Goal: Task Accomplishment & Management: Complete application form

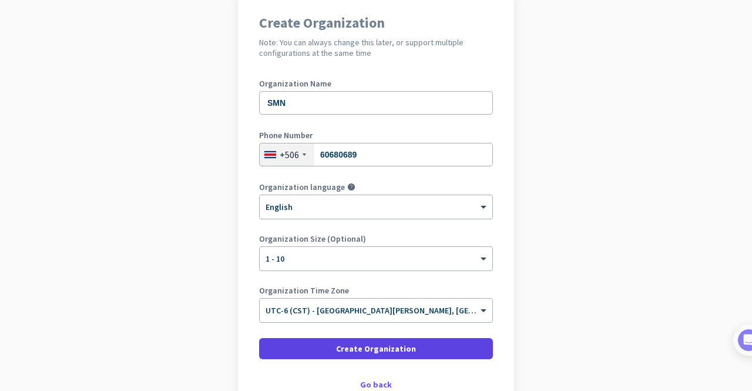
scroll to position [119, 0]
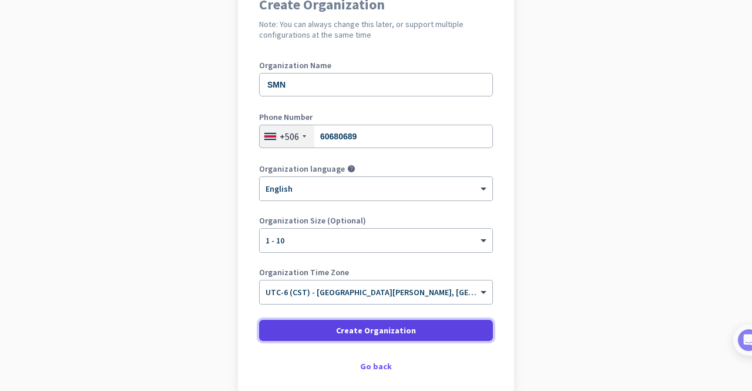
click at [375, 328] on span "Create Organization" at bounding box center [376, 330] width 80 height 12
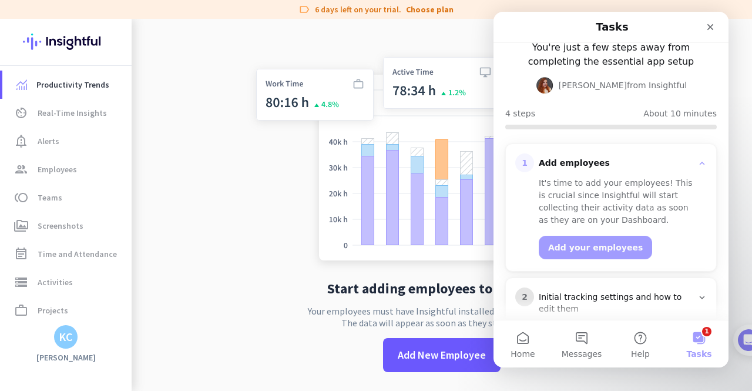
scroll to position [118, 0]
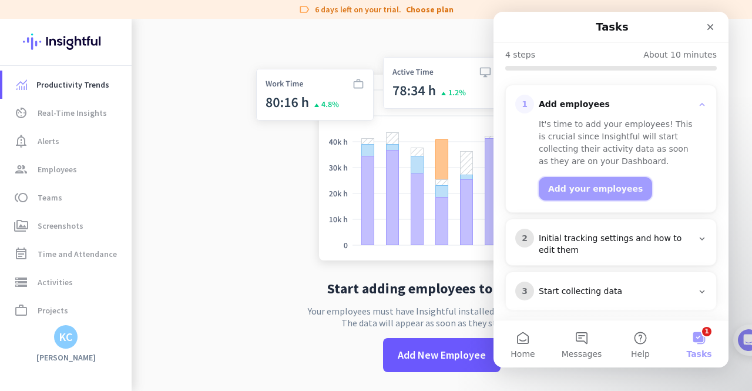
click at [595, 182] on button "Add your employees" at bounding box center [595, 189] width 113 height 24
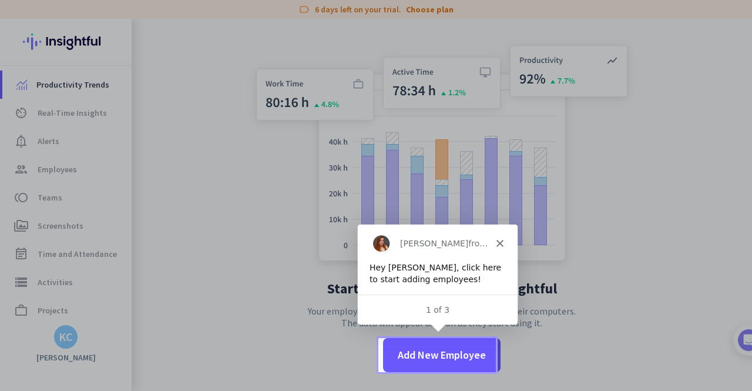
scroll to position [0, 0]
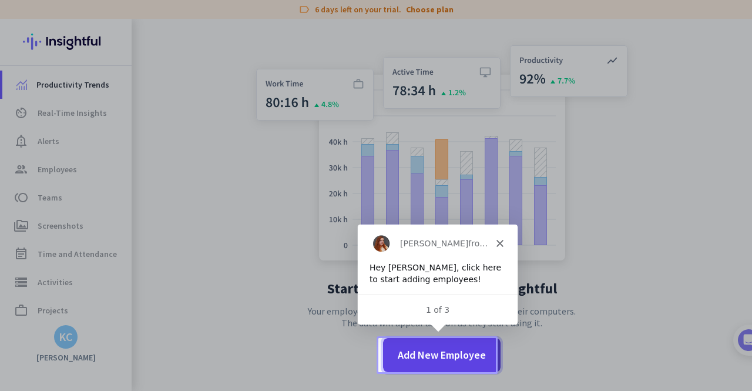
click at [441, 351] on span "Add New Employee" at bounding box center [442, 354] width 88 height 15
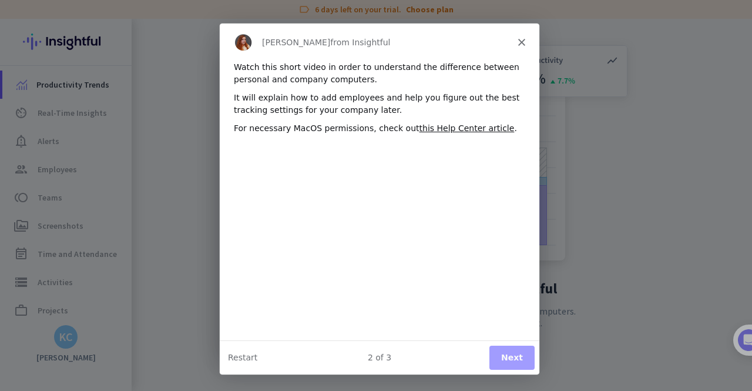
click at [512, 347] on button "Next" at bounding box center [511, 357] width 45 height 24
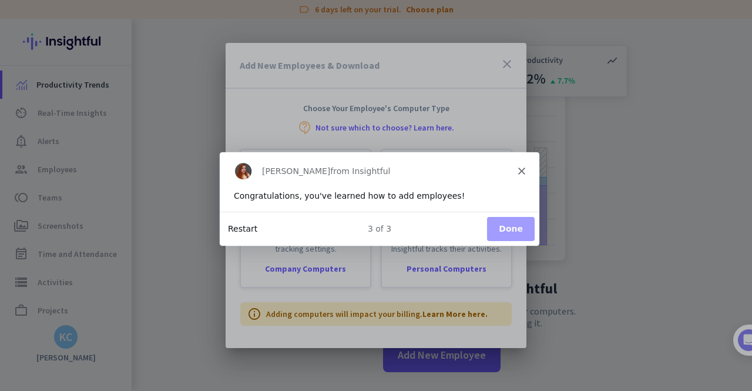
click at [247, 231] on button "Restart" at bounding box center [241, 228] width 29 height 12
